Goal: Task Accomplishment & Management: Use online tool/utility

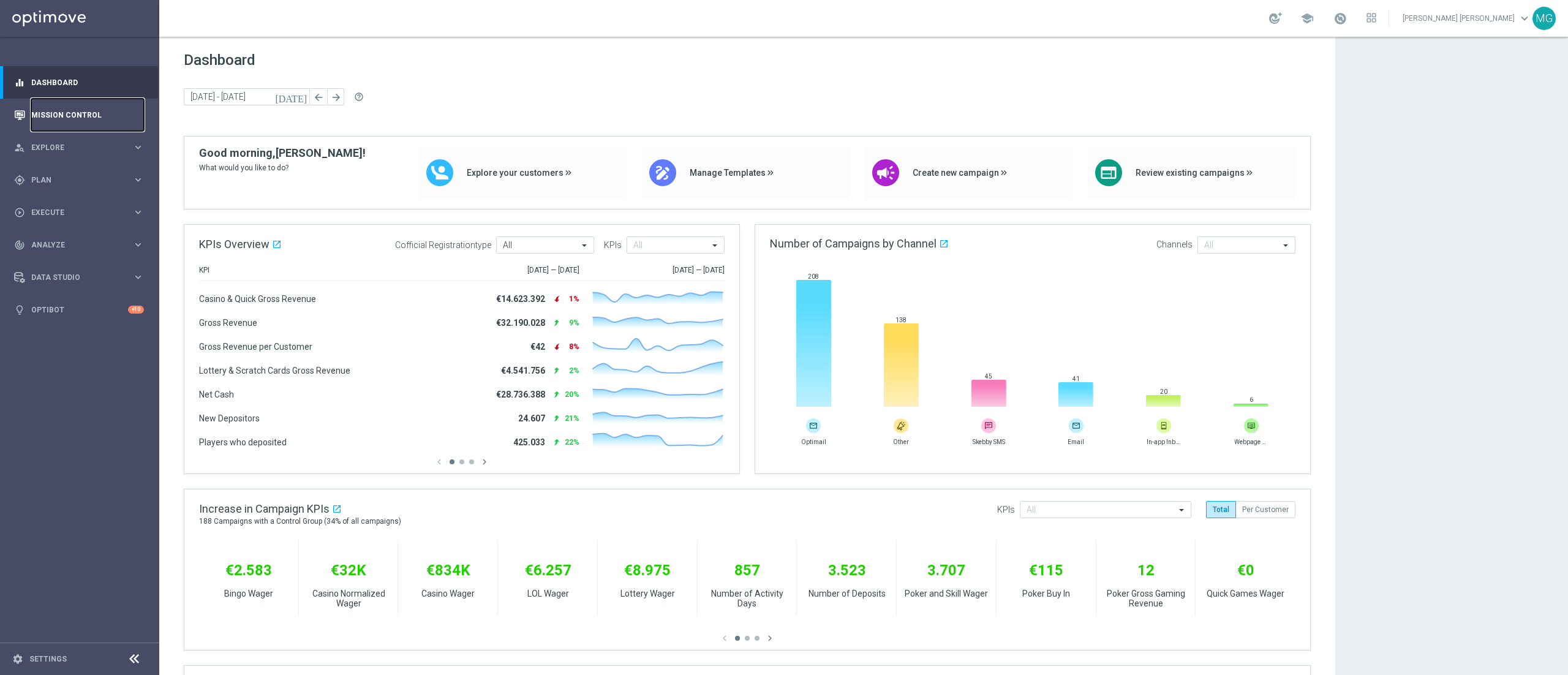
click at [81, 121] on link "Mission Control" at bounding box center [87, 115] width 113 height 32
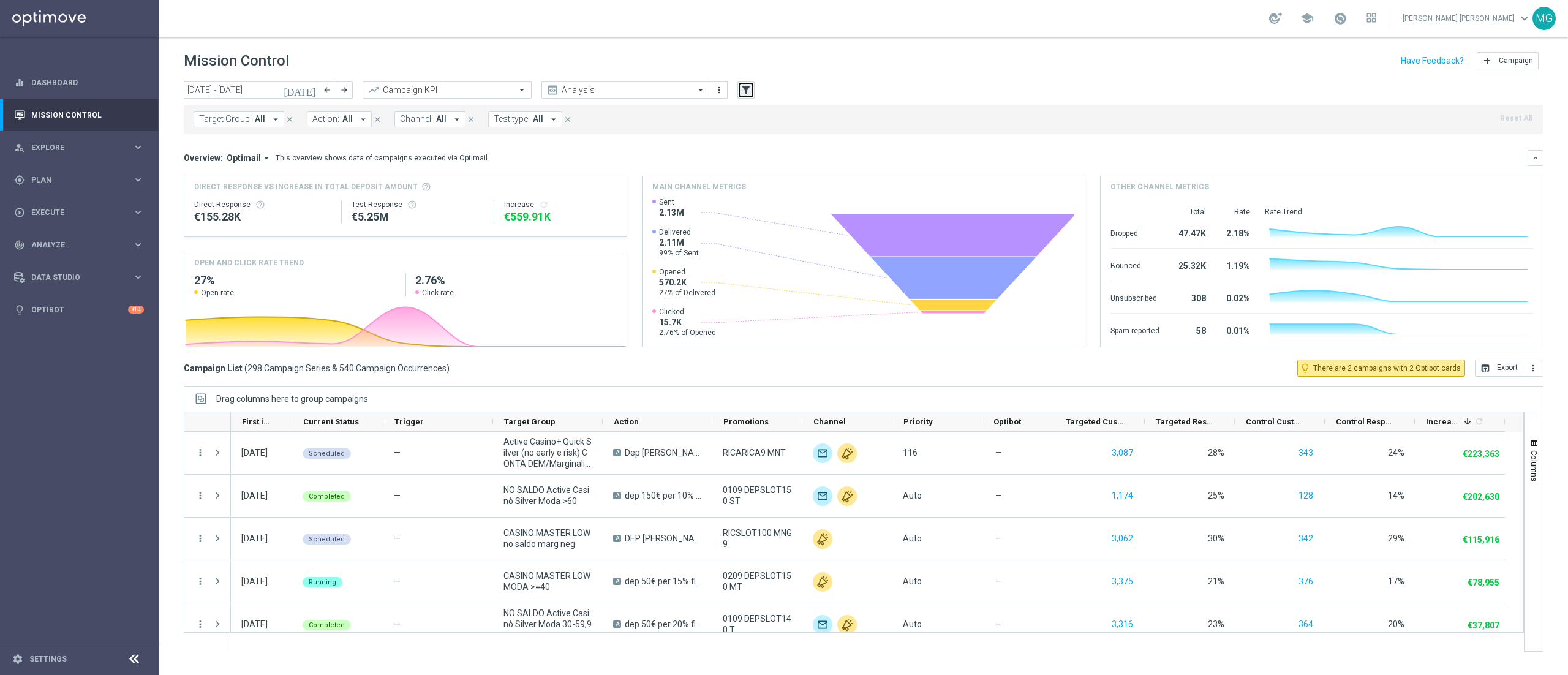
click at [747, 88] on icon "filter_alt" at bounding box center [746, 90] width 11 height 11
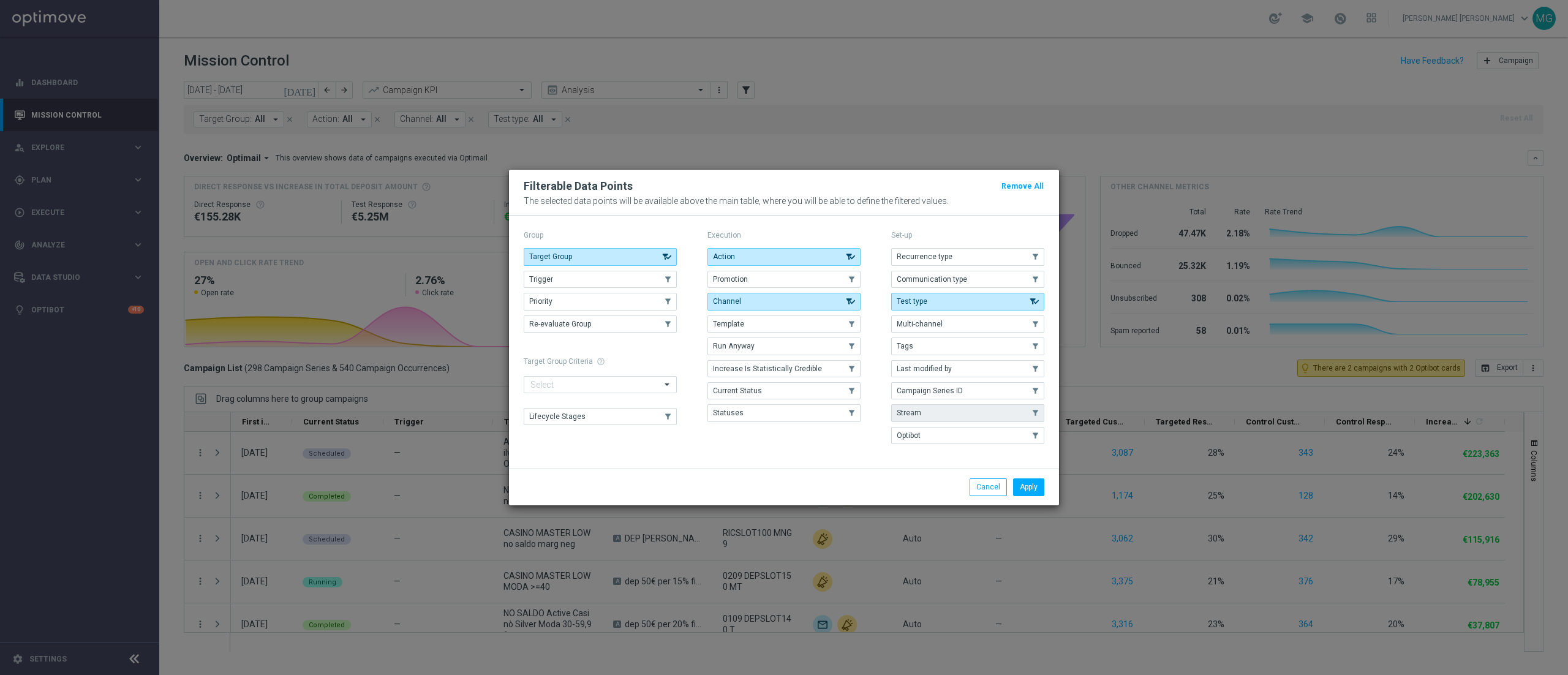
click at [948, 414] on button "Stream" at bounding box center [968, 413] width 153 height 17
click at [1027, 481] on button "Apply" at bounding box center [1028, 487] width 31 height 17
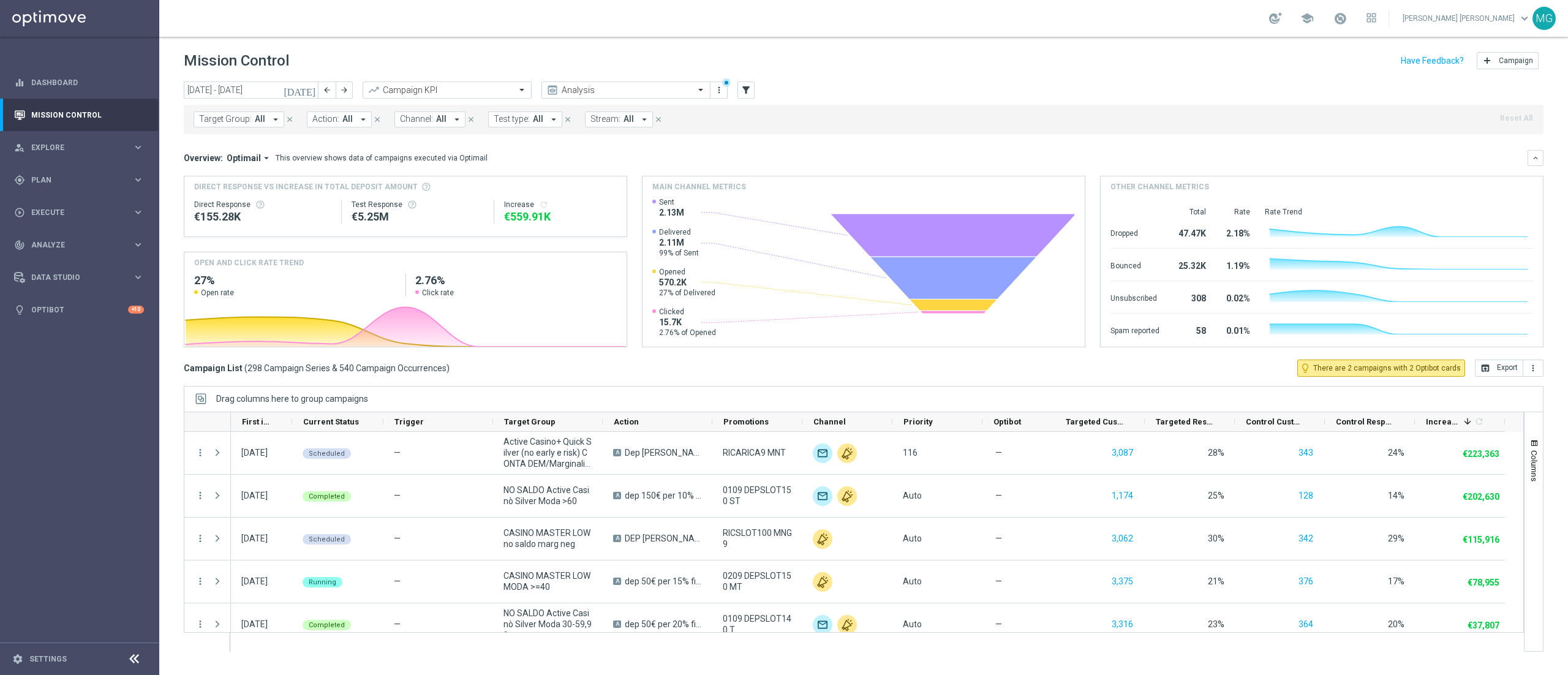
click at [620, 124] on button "Stream: All arrow_drop_down" at bounding box center [619, 120] width 68 height 16
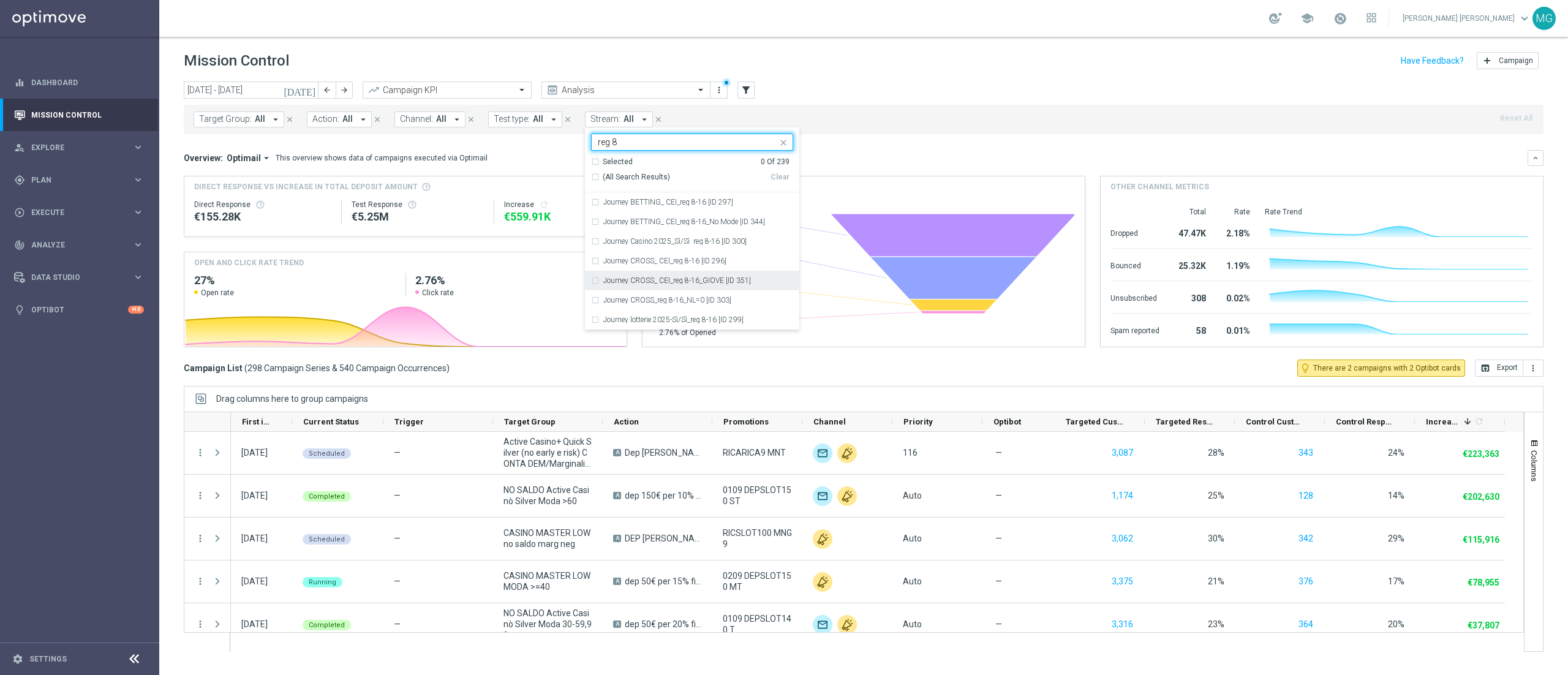
click at [596, 283] on div "Journey CROSS_ CEI_reg 8-16_GIOVE [ID 351]" at bounding box center [692, 281] width 202 height 20
type input "reg 8"
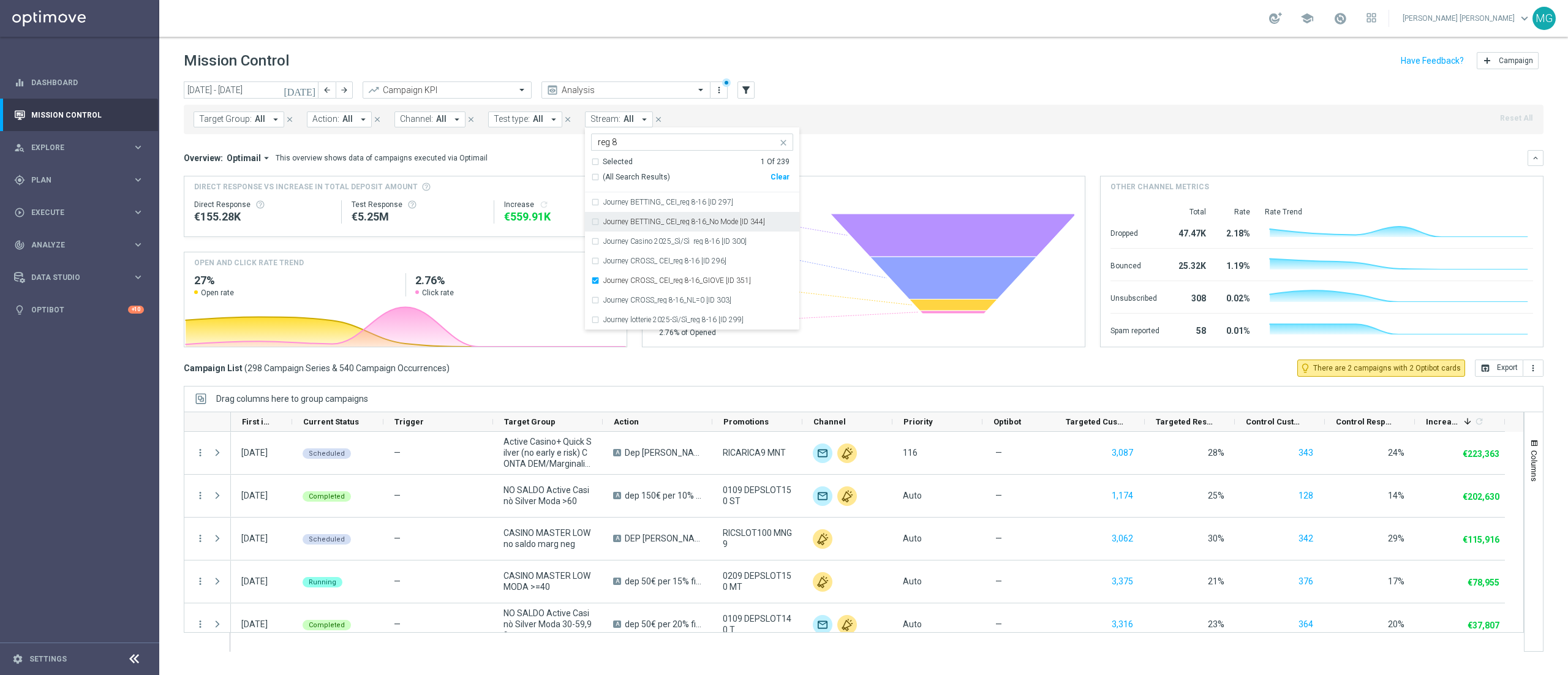
click at [932, 146] on mini-dashboard "Overview: Optimail arrow_drop_down This overview shows data of campaigns execut…" at bounding box center [864, 247] width 1360 height 225
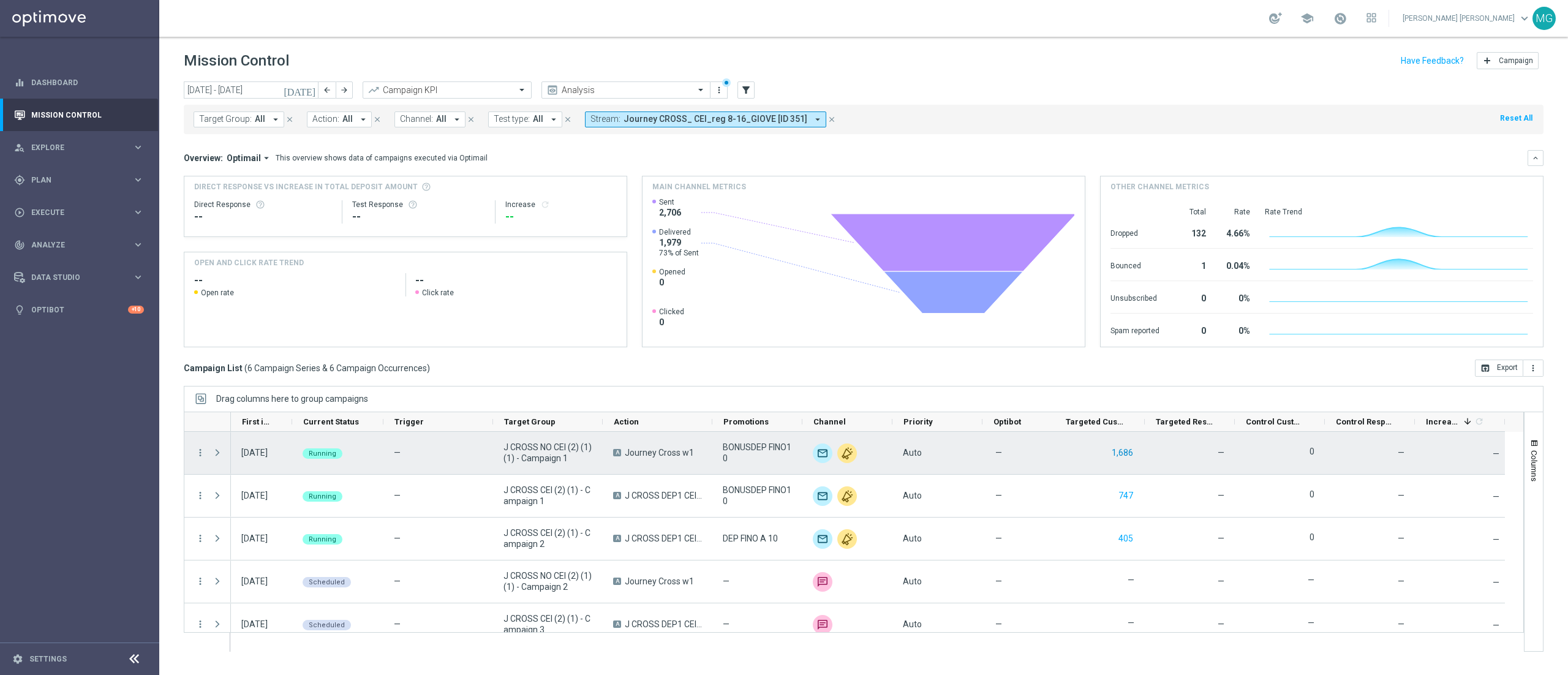
click at [1126, 457] on button "1,686" at bounding box center [1122, 453] width 24 height 15
click at [740, 453] on span "BONUSDEP FINO10" at bounding box center [758, 453] width 69 height 22
drag, startPoint x: 721, startPoint y: 453, endPoint x: 747, endPoint y: 460, distance: 26.9
click at [747, 460] on div "BONUSDEP FINO10" at bounding box center [757, 453] width 90 height 42
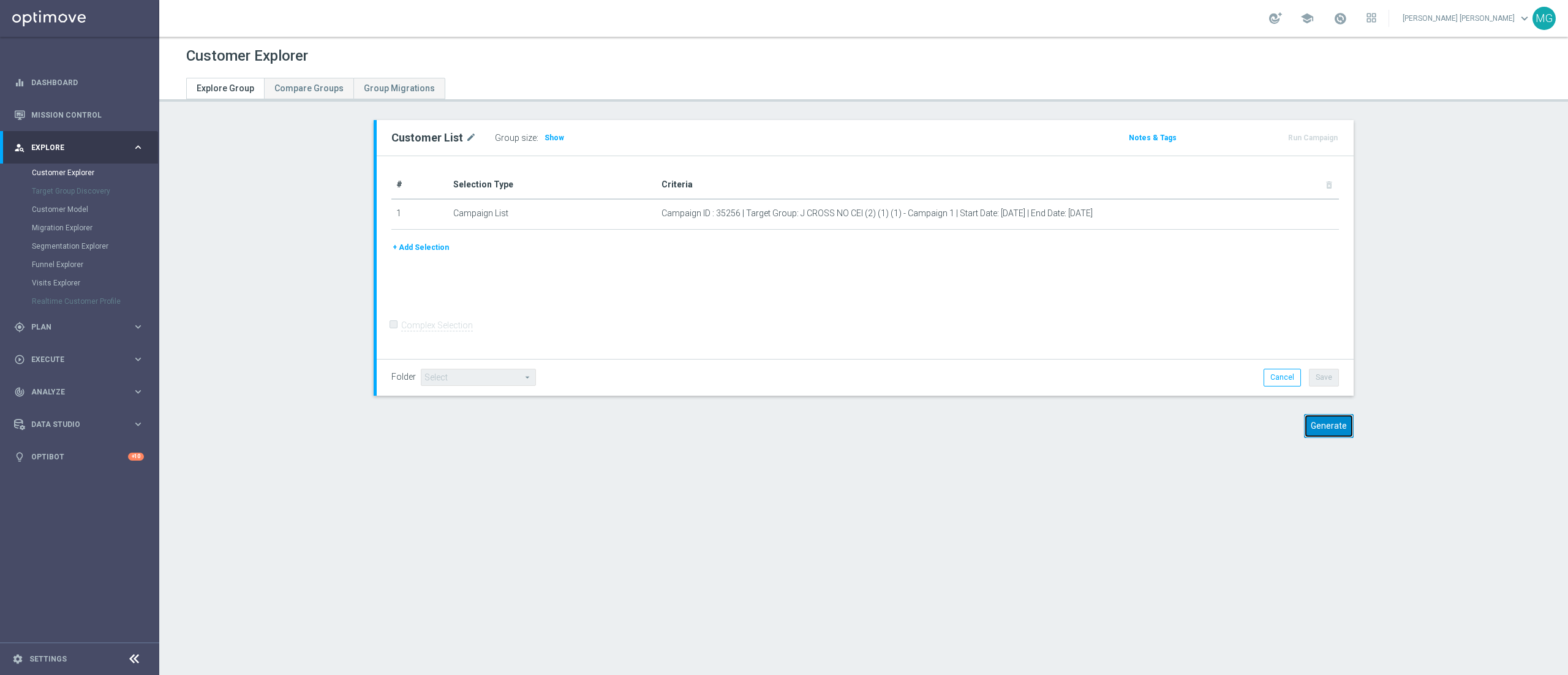
click at [1323, 423] on button "Generate" at bounding box center [1329, 425] width 50 height 24
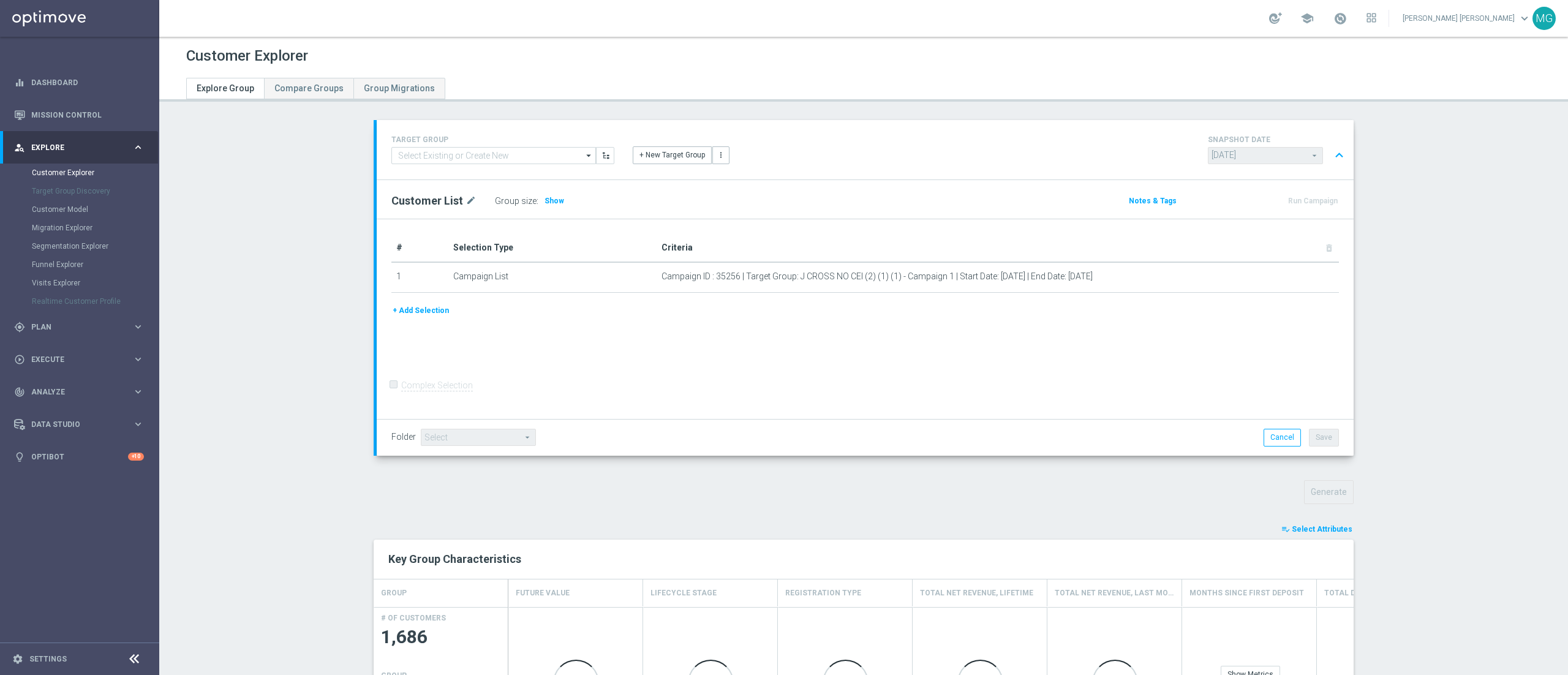
scroll to position [152, 0]
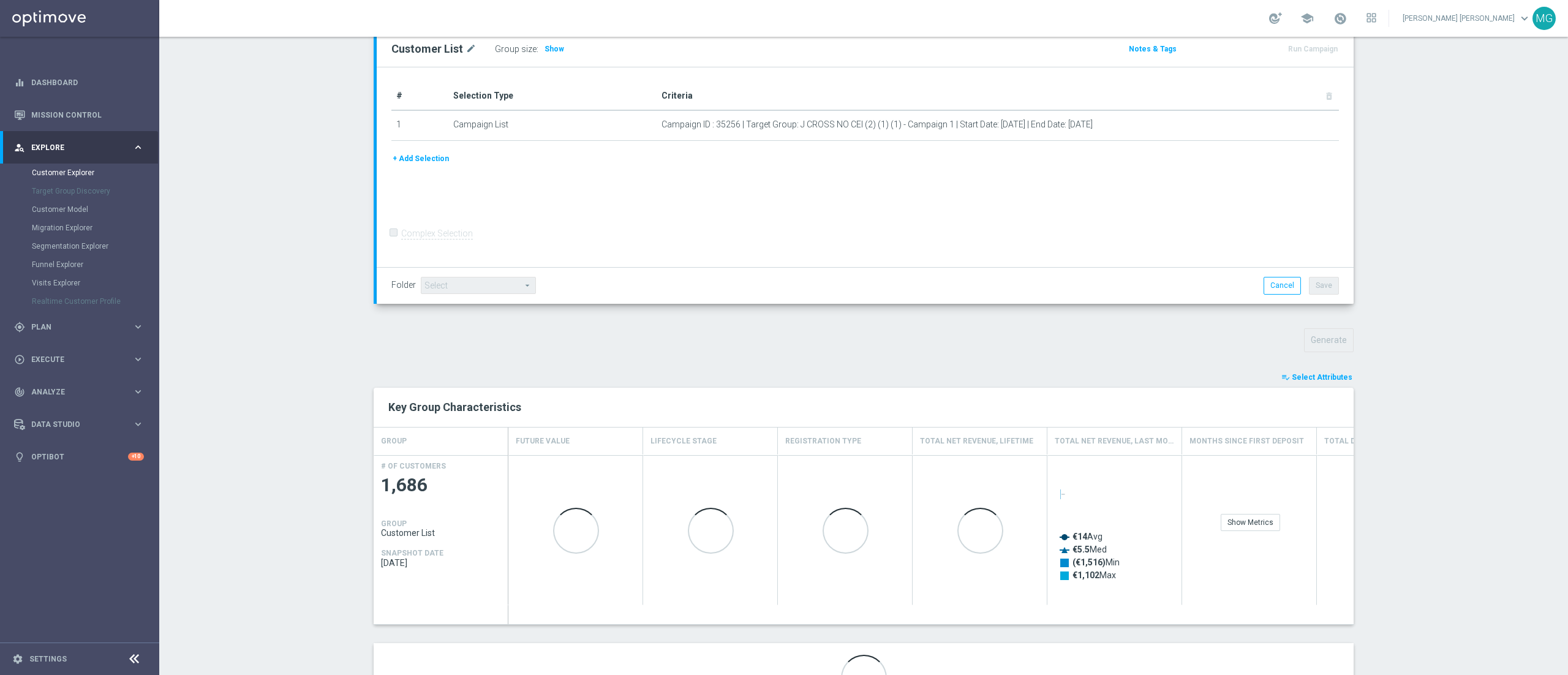
click at [1315, 377] on span "Select Attributes" at bounding box center [1322, 377] width 61 height 9
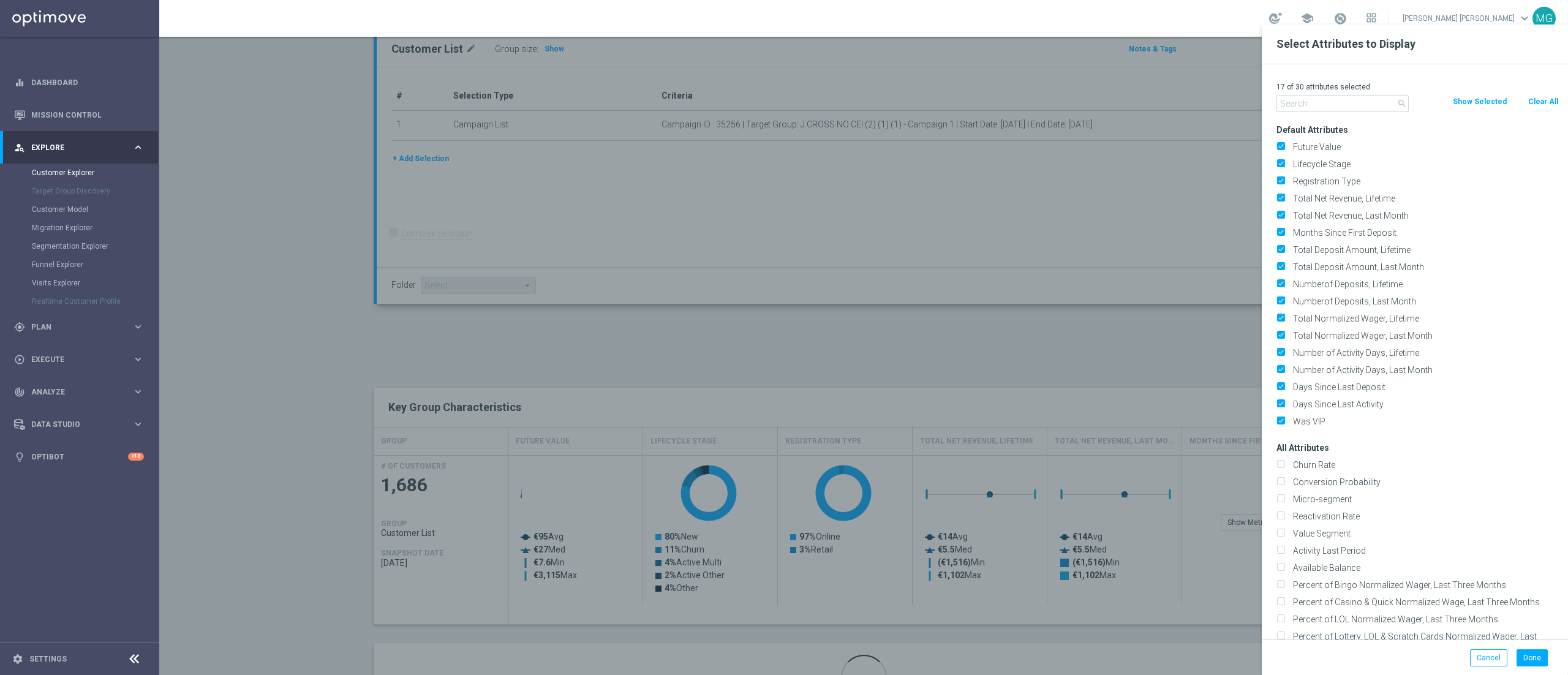
click at [1546, 100] on button "Clear All" at bounding box center [1543, 102] width 32 height 14
checkbox input "false"
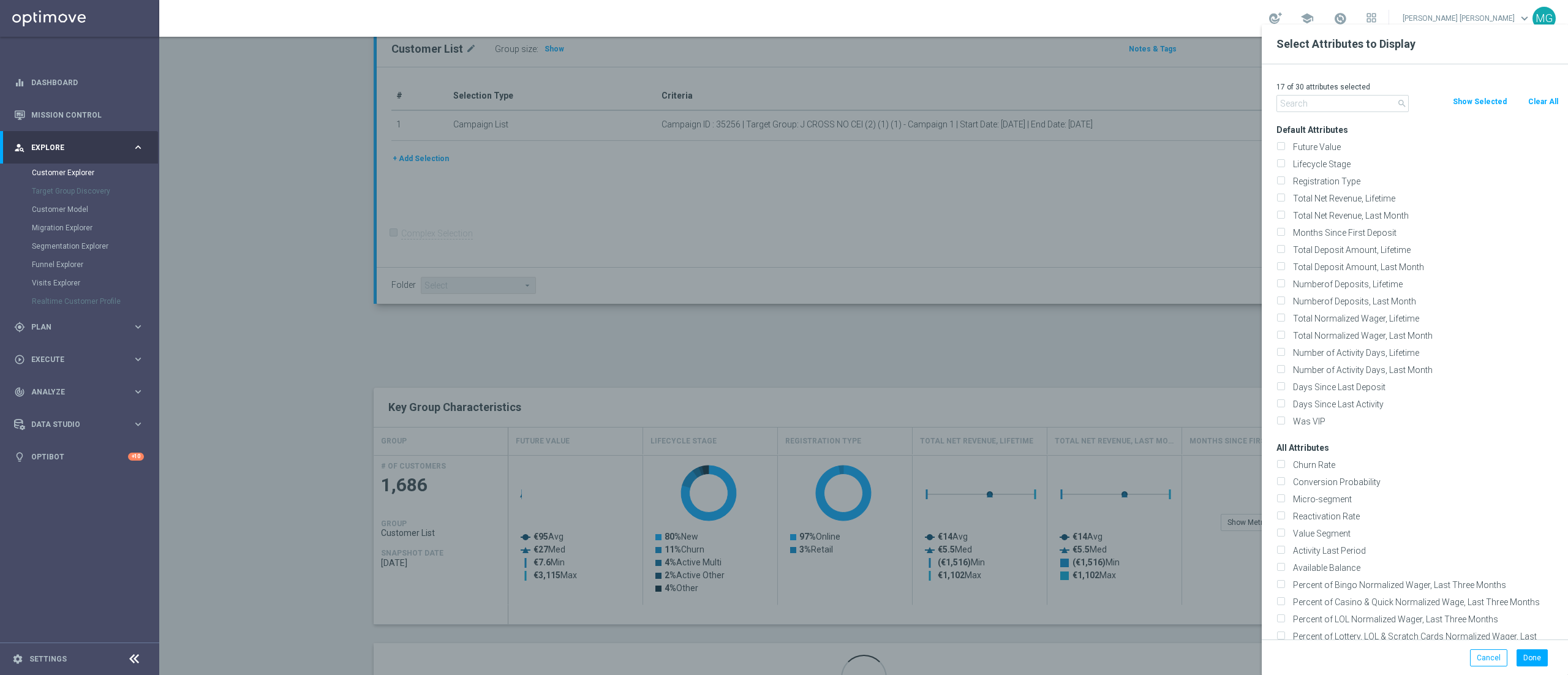
checkbox input "false"
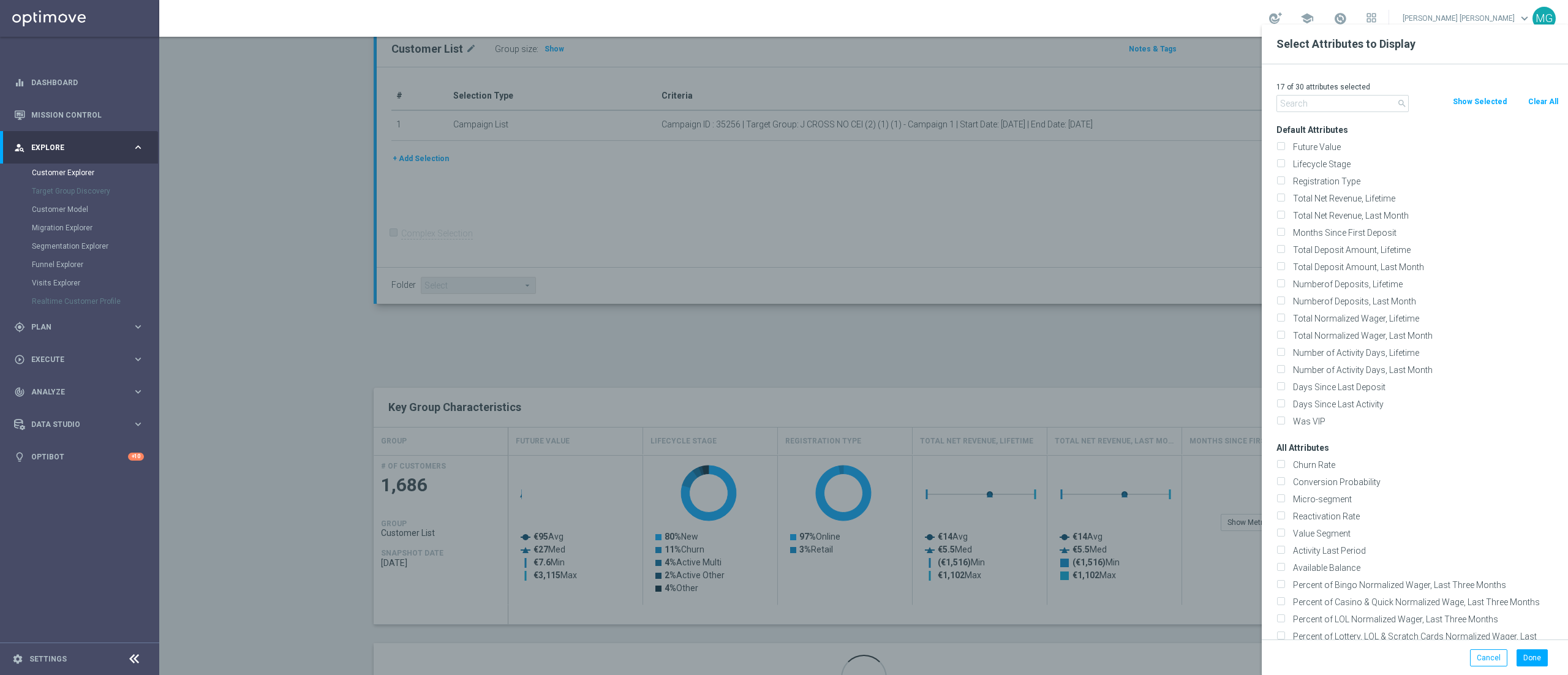
checkbox input "false"
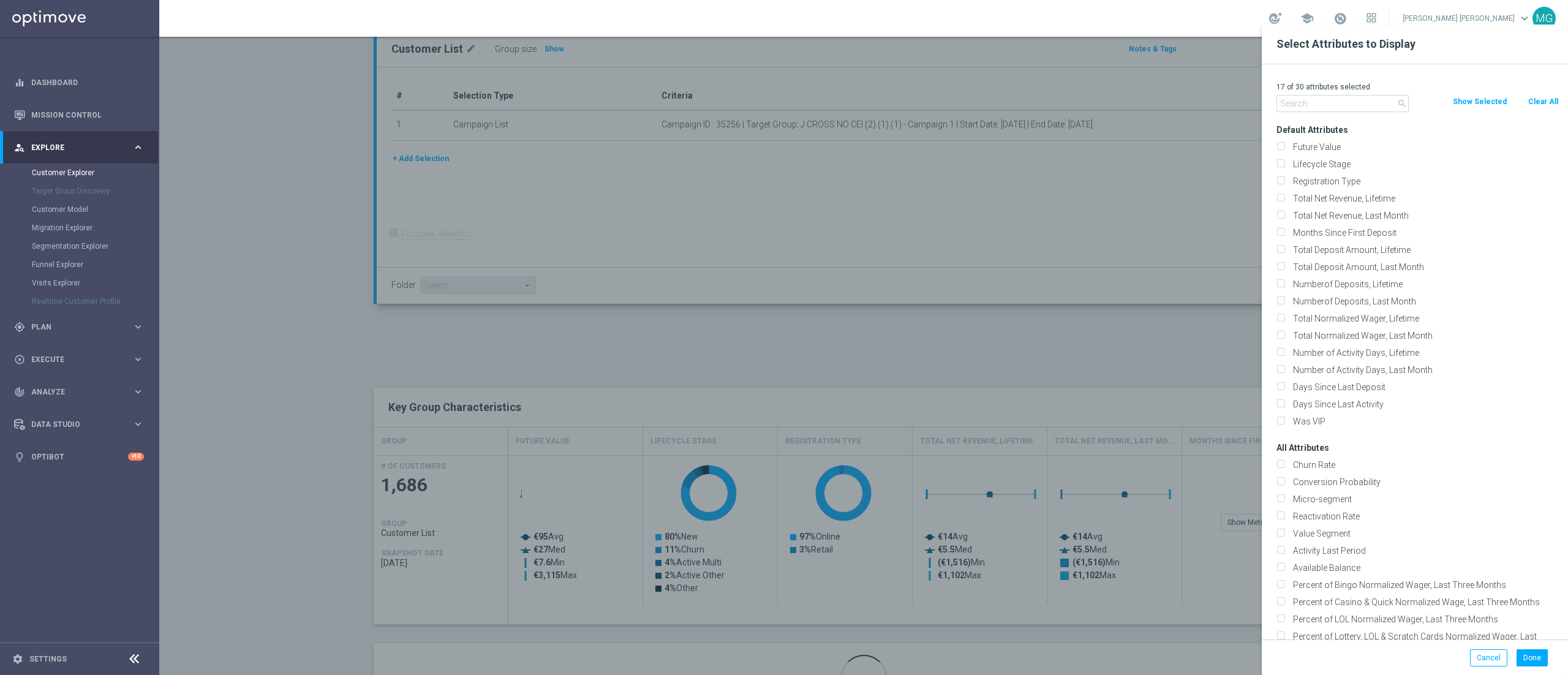
checkbox input "false"
click at [1339, 108] on input "text" at bounding box center [1342, 103] width 133 height 17
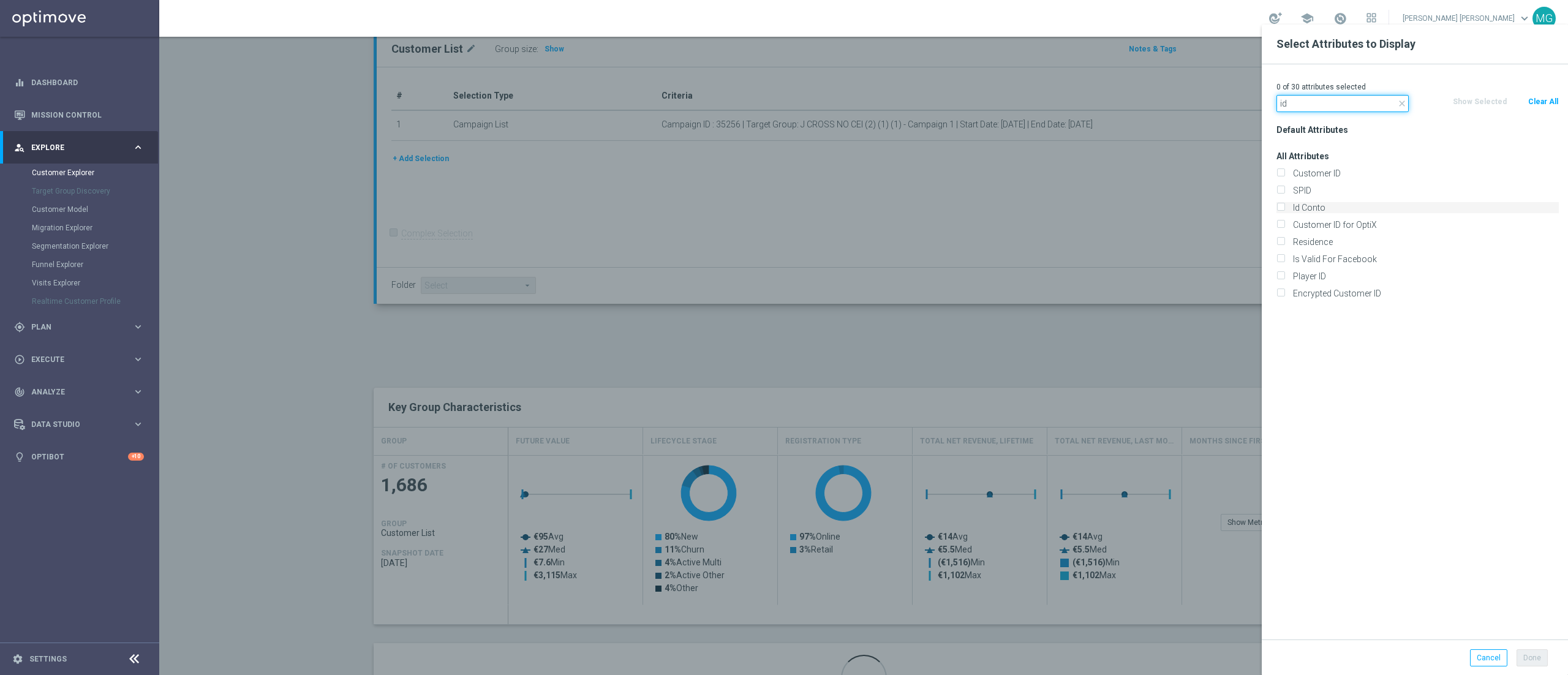
type input "id"
click at [1318, 212] on label "Id Conto" at bounding box center [1424, 207] width 270 height 11
click at [1284, 212] on input "Id Conto" at bounding box center [1280, 209] width 8 height 8
checkbox input "true"
click at [1534, 656] on button "Done" at bounding box center [1532, 658] width 31 height 17
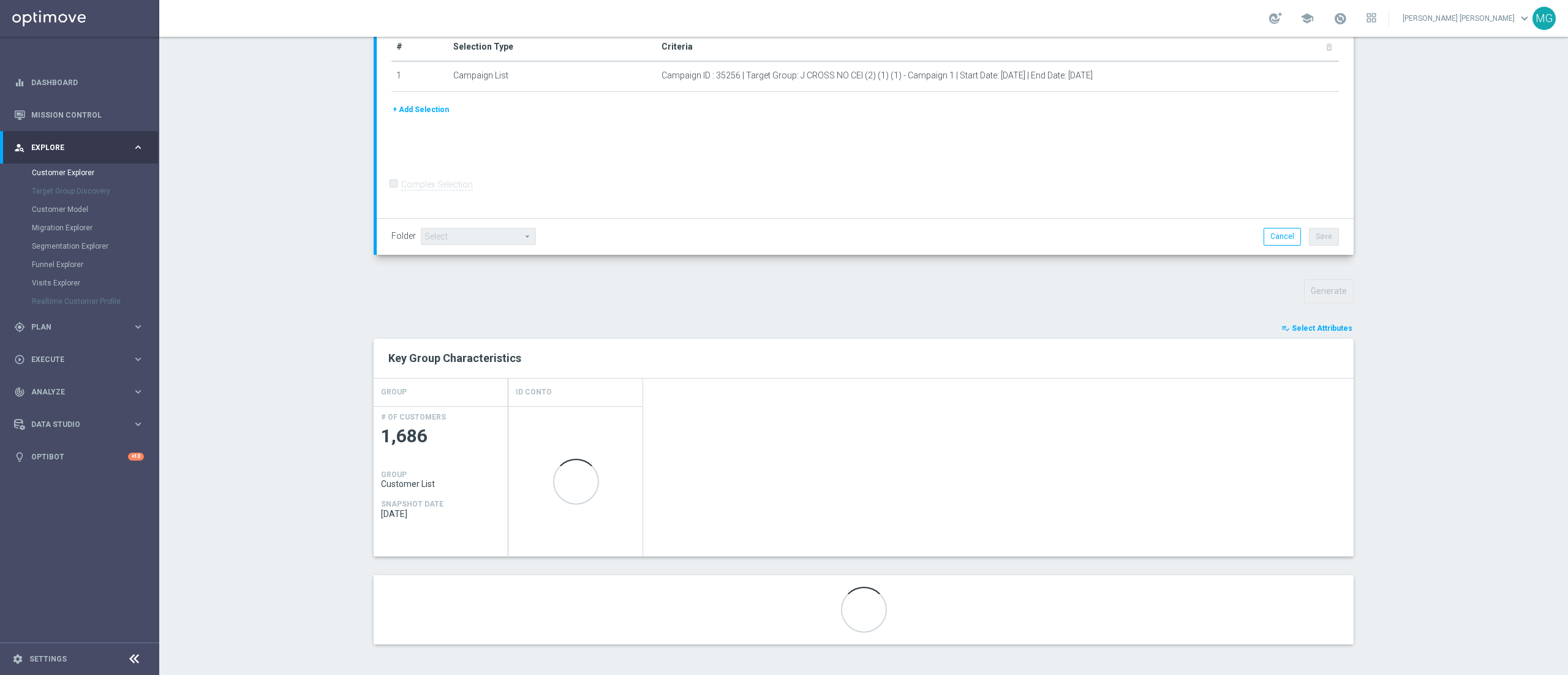
scroll to position [201, 0]
click at [1335, 329] on span "Select Attributes" at bounding box center [1322, 328] width 61 height 9
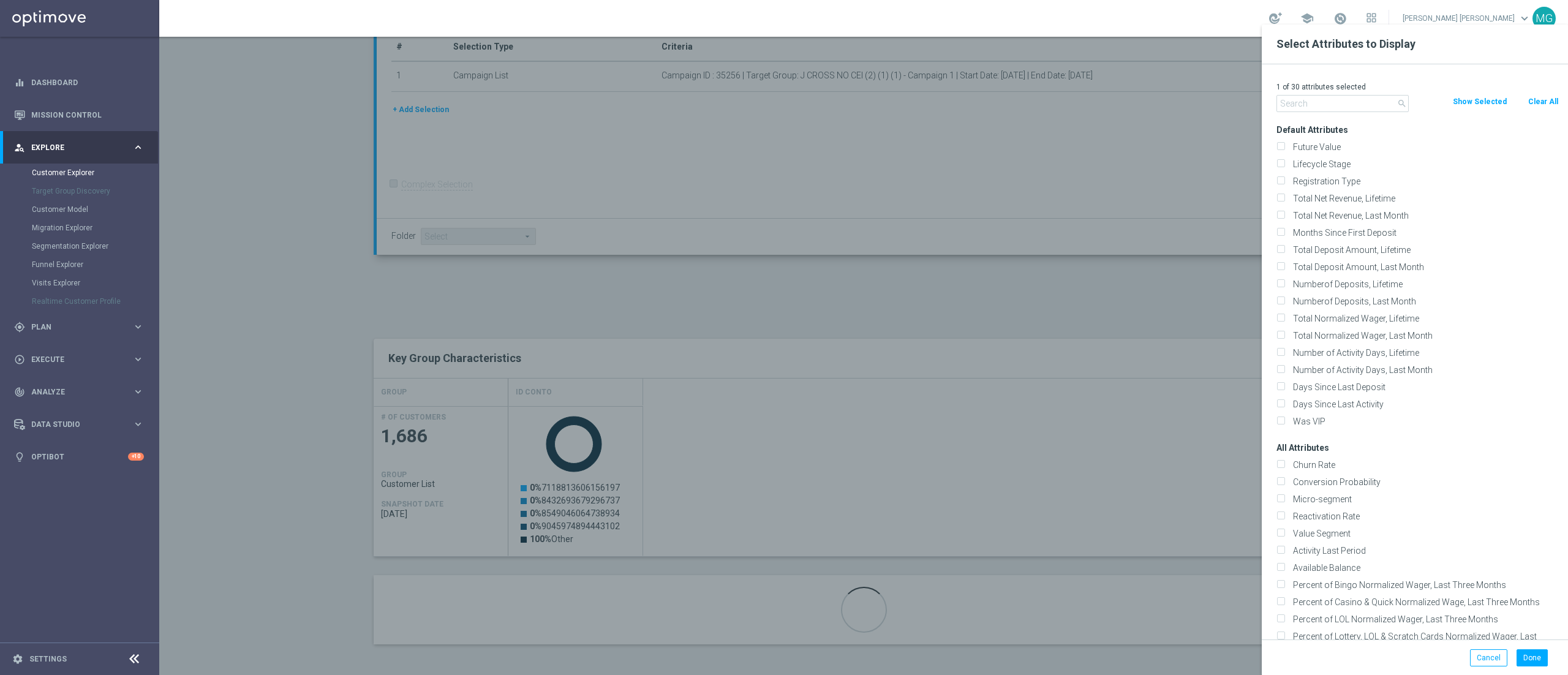
click at [1351, 107] on input "text" at bounding box center [1342, 103] width 133 height 17
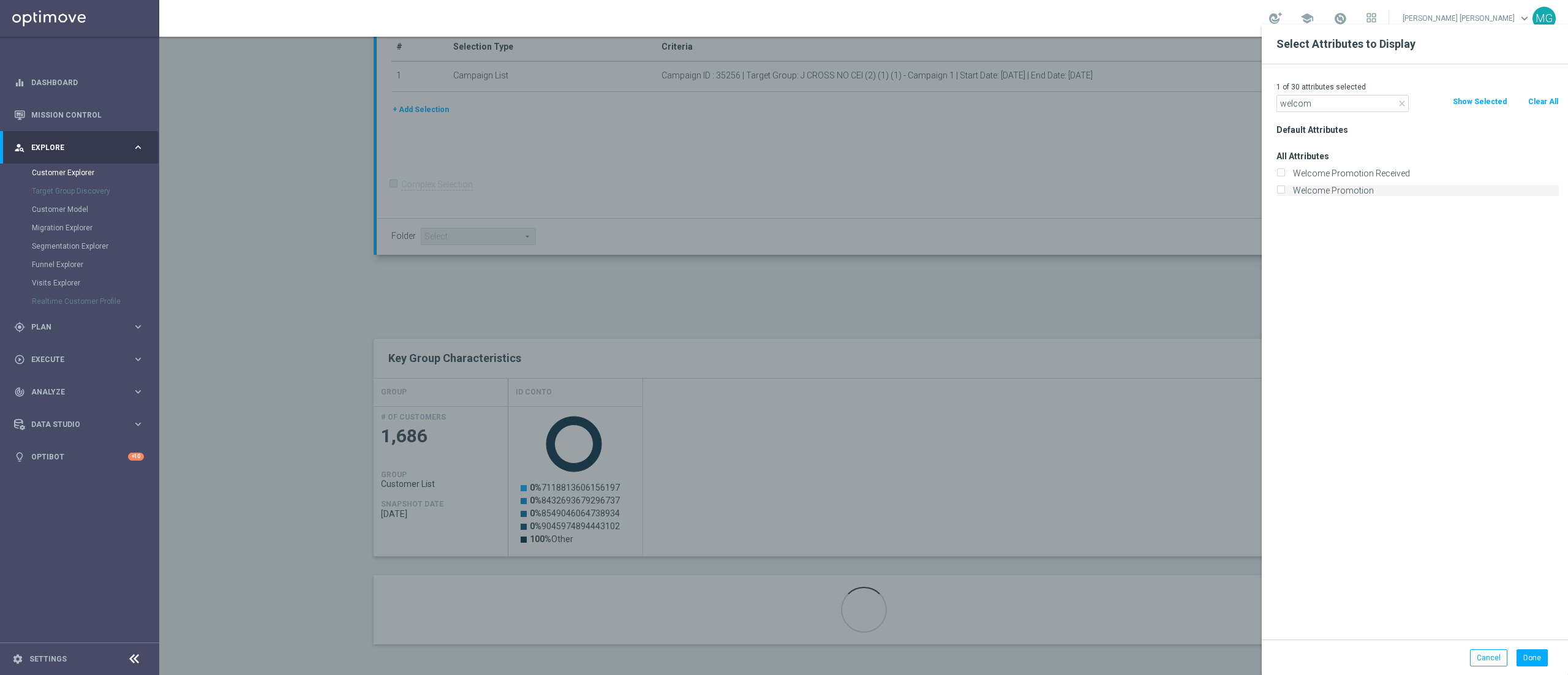
type input "welcom"
click at [1333, 195] on label "Welcome Promotion" at bounding box center [1424, 191] width 270 height 11
click at [1284, 195] on input "Welcome Promotion" at bounding box center [1280, 192] width 8 height 8
checkbox input "true"
click at [1538, 663] on button "Done" at bounding box center [1532, 658] width 31 height 17
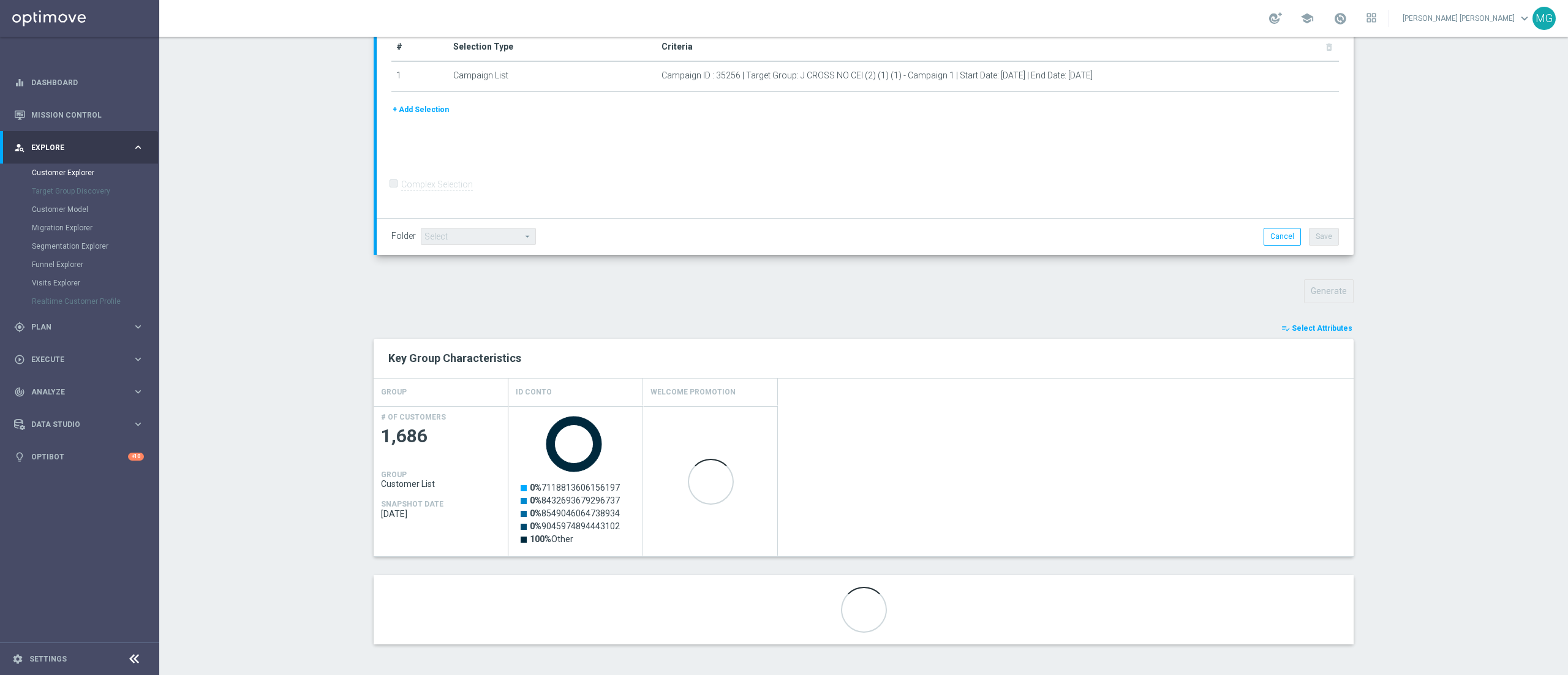
scroll to position [202, 0]
